Goal: Use online tool/utility

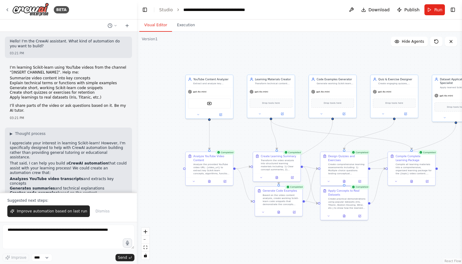
scroll to position [816, 0]
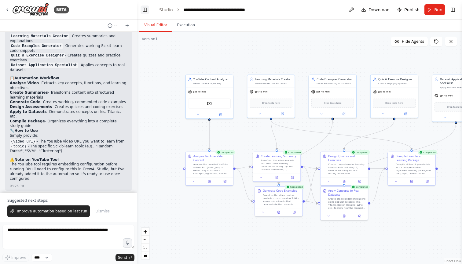
click at [146, 13] on button "Toggle Left Sidebar" at bounding box center [145, 10] width 9 height 9
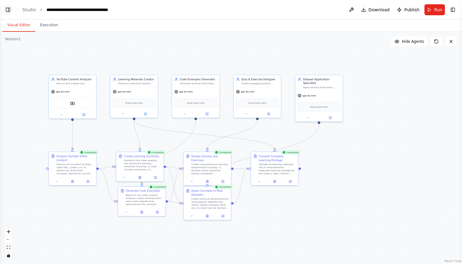
click at [10, 7] on button "Toggle Left Sidebar" at bounding box center [8, 10] width 9 height 9
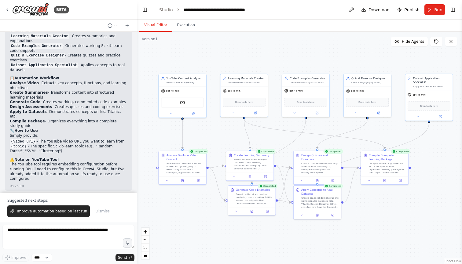
drag, startPoint x: 318, startPoint y: 50, endPoint x: 291, endPoint y: 49, distance: 26.9
click at [291, 49] on div ".deletable-edge-delete-btn { width: 20px; height: 20px; border: 0px solid #ffff…" at bounding box center [299, 148] width 325 height 233
click at [49, 233] on textarea at bounding box center [68, 237] width 132 height 24
type textarea "**********"
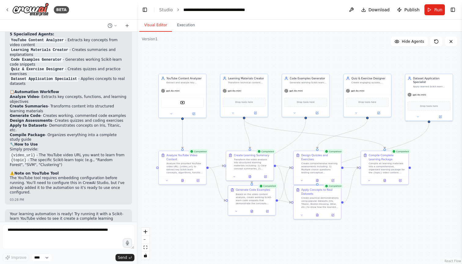
scroll to position [824, 0]
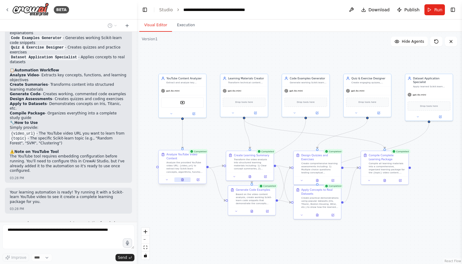
click at [183, 180] on icon at bounding box center [183, 180] width 2 height 2
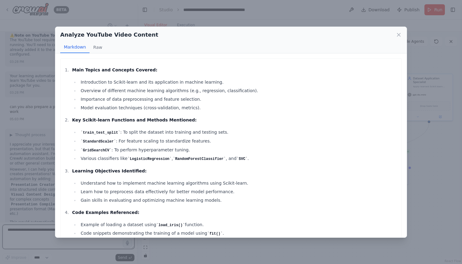
scroll to position [101, 0]
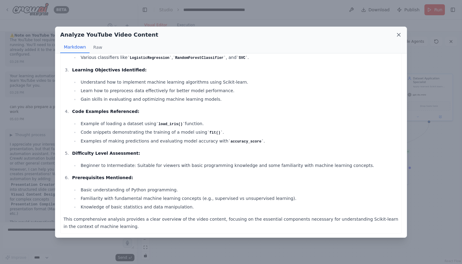
click at [398, 35] on icon at bounding box center [399, 35] width 6 height 6
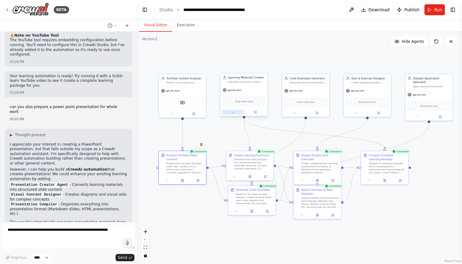
click at [232, 112] on icon at bounding box center [232, 112] width 3 height 3
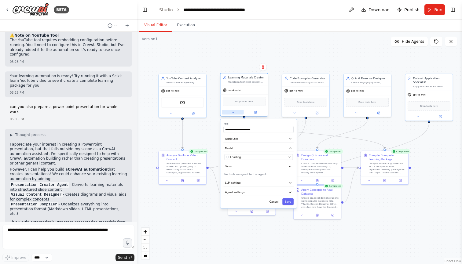
click at [232, 112] on icon at bounding box center [232, 112] width 3 height 3
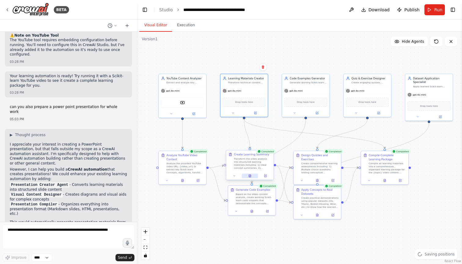
click at [249, 177] on button at bounding box center [250, 176] width 16 height 5
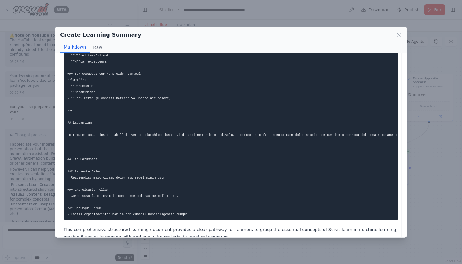
scroll to position [582, 0]
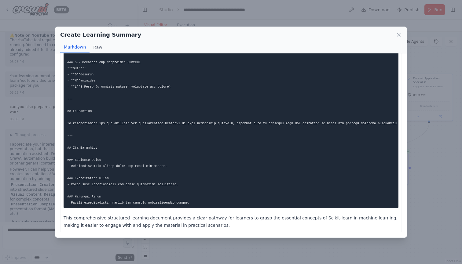
drag, startPoint x: 399, startPoint y: 35, endPoint x: 395, endPoint y: 36, distance: 4.5
click at [399, 35] on icon at bounding box center [398, 34] width 3 height 3
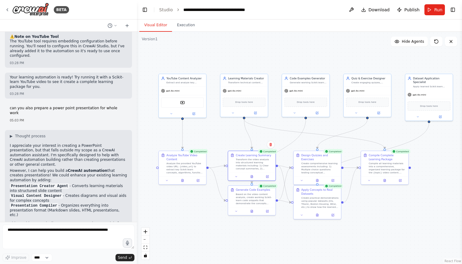
scroll to position [941, 0]
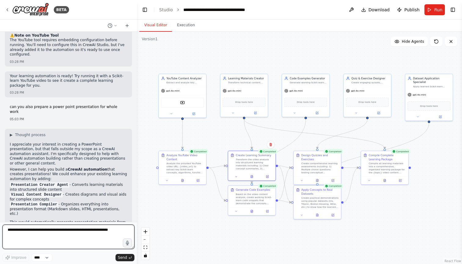
click at [57, 231] on textarea at bounding box center [68, 237] width 132 height 24
type textarea "***"
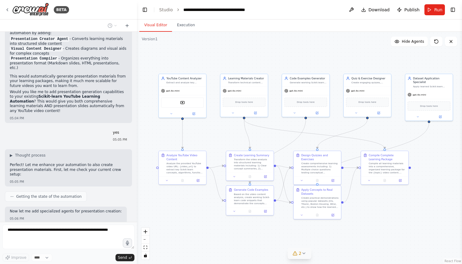
scroll to position [1124, 0]
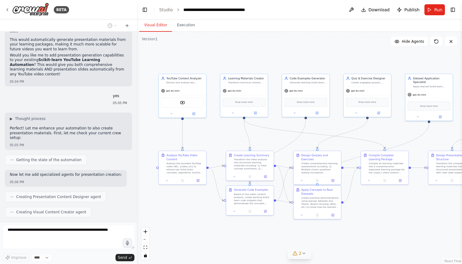
click at [303, 254] on icon at bounding box center [303, 253] width 5 height 5
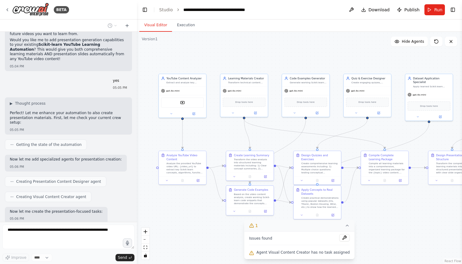
click at [372, 229] on div ".deletable-edge-delete-btn { width: 20px; height: 20px; border: 0px solid #ffff…" at bounding box center [299, 148] width 325 height 233
